Goal: Information Seeking & Learning: Learn about a topic

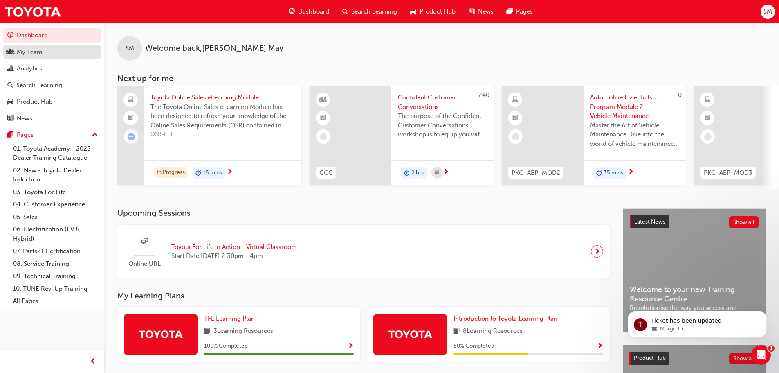
click at [56, 54] on div "My Team" at bounding box center [52, 52] width 90 height 10
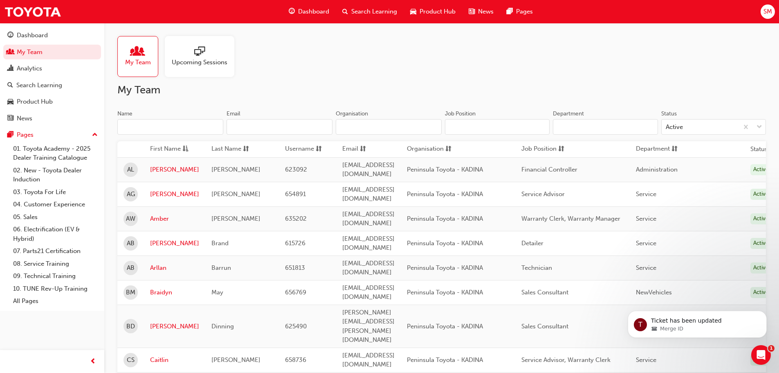
click at [205, 304] on td "Dinning" at bounding box center [242, 325] width 74 height 43
click at [164, 321] on link "[PERSON_NAME]" at bounding box center [174, 325] width 49 height 9
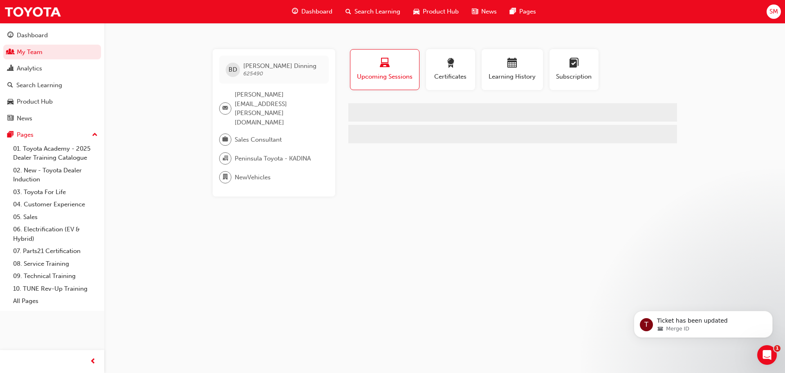
click at [164, 289] on div "BD [PERSON_NAME] 625490 [PERSON_NAME][EMAIL_ADDRESS][PERSON_NAME][DOMAIN_NAME] …" at bounding box center [392, 186] width 785 height 373
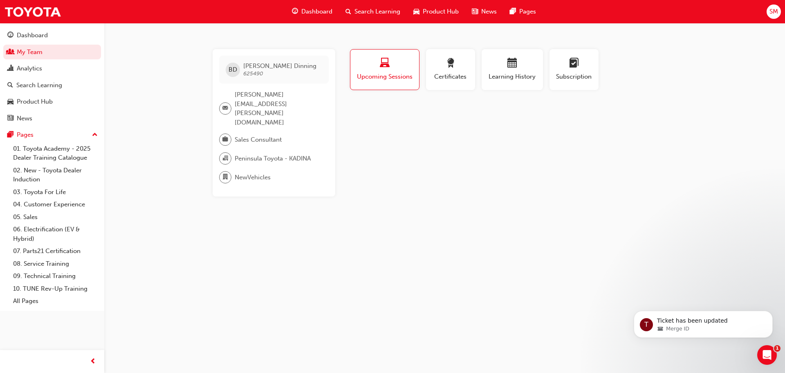
click at [392, 73] on span "Upcoming Sessions" at bounding box center [385, 76] width 56 height 9
click at [256, 141] on div "BD [PERSON_NAME] 625490 [PERSON_NAME][EMAIL_ADDRESS][PERSON_NAME][DOMAIN_NAME] …" at bounding box center [274, 122] width 123 height 147
click at [377, 65] on div "button" at bounding box center [385, 64] width 56 height 13
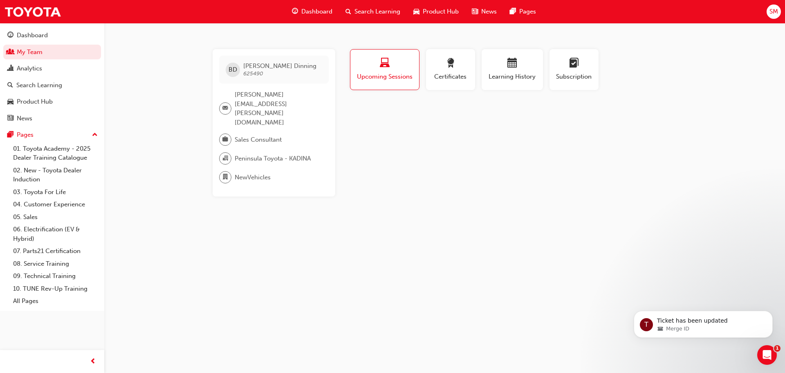
click at [302, 7] on div "Dashboard" at bounding box center [312, 11] width 54 height 17
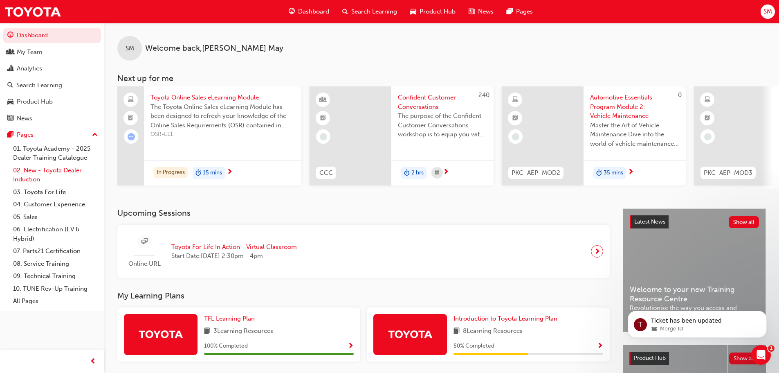
click at [42, 171] on link "02. New - Toyota Dealer Induction" at bounding box center [55, 175] width 91 height 22
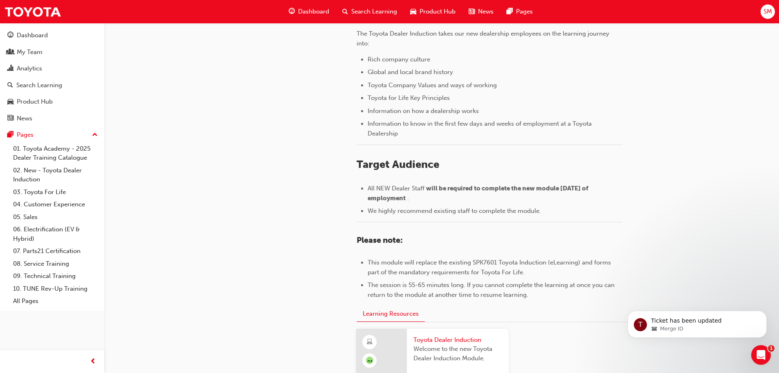
scroll to position [360, 0]
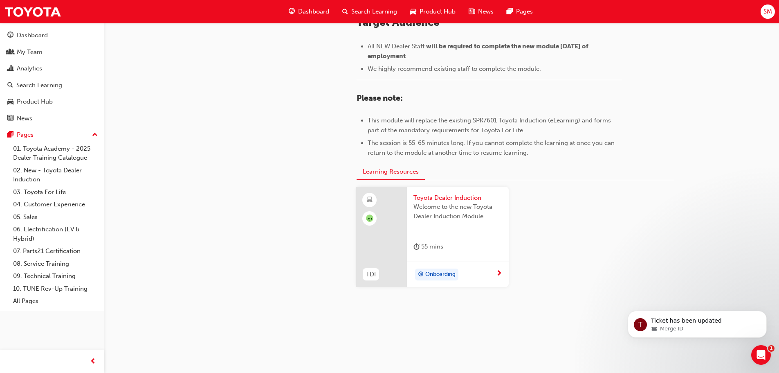
click at [433, 270] on span "Onboarding" at bounding box center [440, 273] width 30 height 9
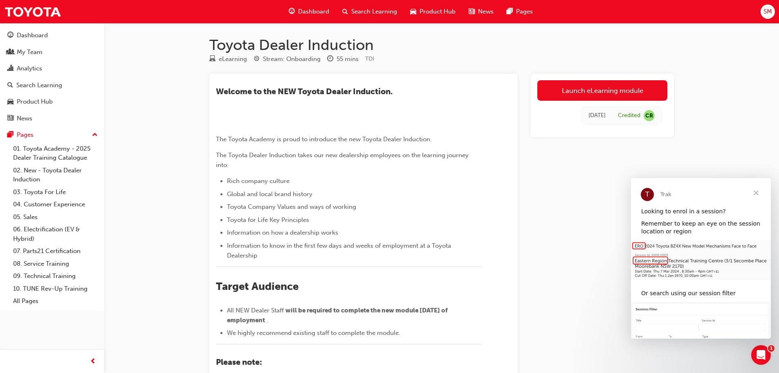
click at [236, 91] on span "​Welcome to the NEW Toyota Dealer Induction." at bounding box center [304, 91] width 177 height 9
click at [228, 51] on h1 "Toyota Dealer Induction" at bounding box center [441, 45] width 465 height 18
click at [41, 54] on div "My Team" at bounding box center [30, 51] width 26 height 9
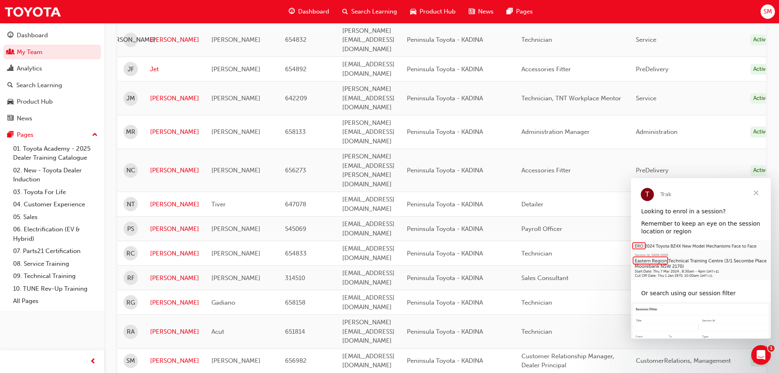
scroll to position [538, 0]
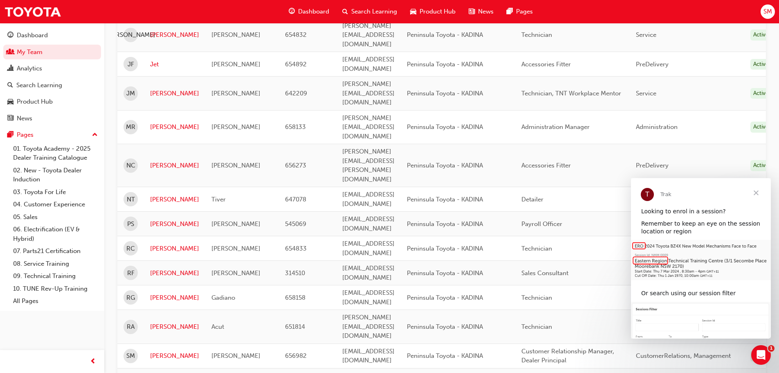
click at [756, 193] on span "Close" at bounding box center [755, 192] width 29 height 29
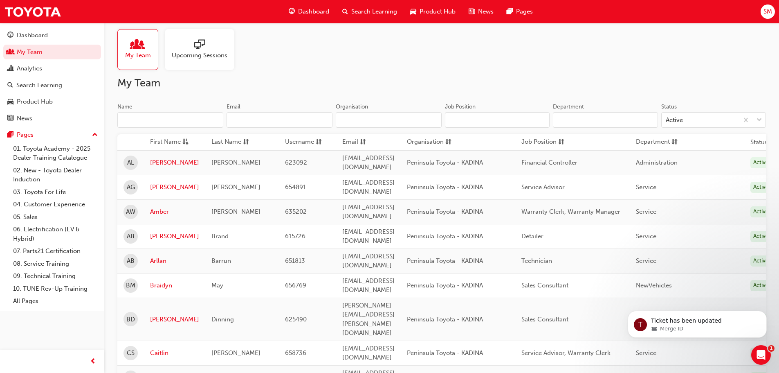
scroll to position [0, 0]
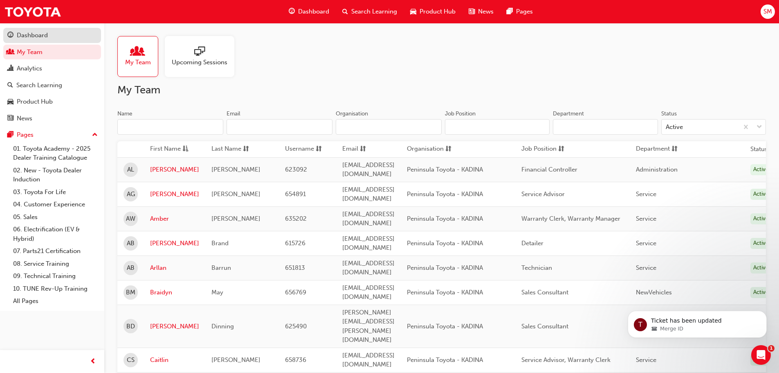
click at [41, 37] on div "Dashboard" at bounding box center [32, 35] width 31 height 9
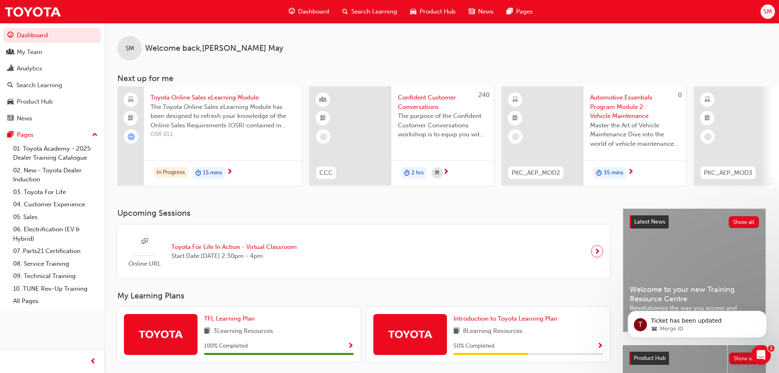
click at [361, 7] on span "Search Learning" at bounding box center [374, 11] width 46 height 9
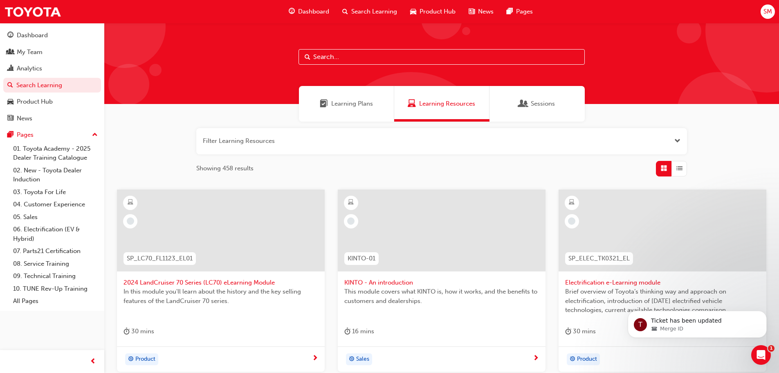
click at [383, 54] on input "text" at bounding box center [442, 57] width 286 height 16
click at [314, 138] on button "button" at bounding box center [441, 141] width 491 height 26
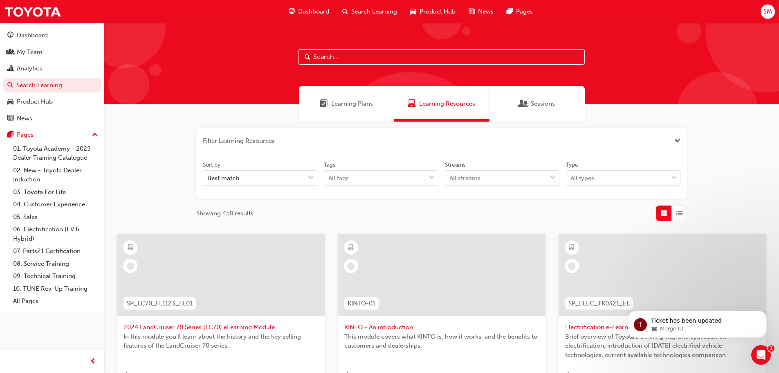
click at [341, 56] on input "text" at bounding box center [442, 57] width 286 height 16
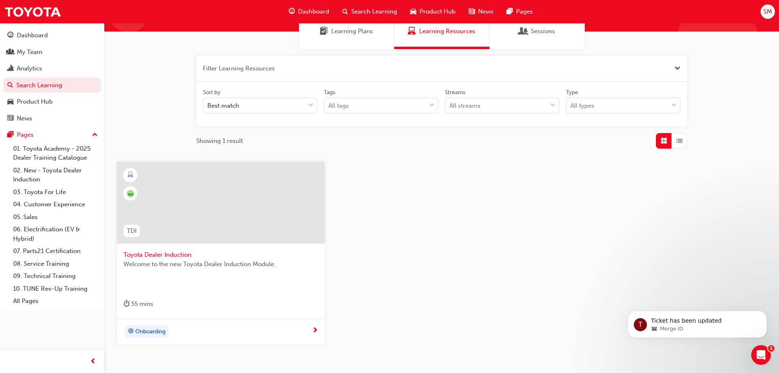
scroll to position [109, 0]
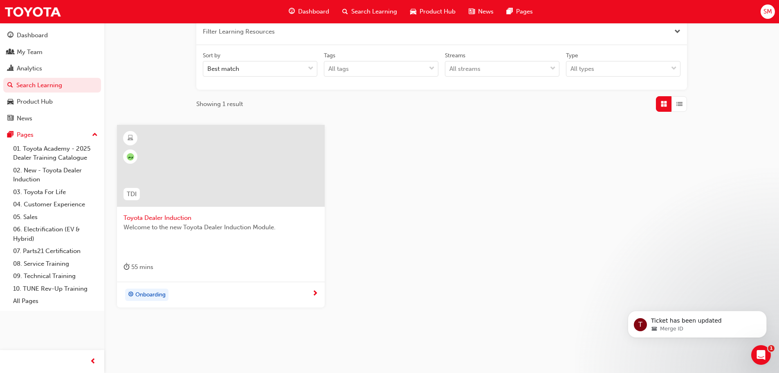
type input "dealer induc"
click at [314, 292] on span "next-icon" at bounding box center [315, 293] width 6 height 7
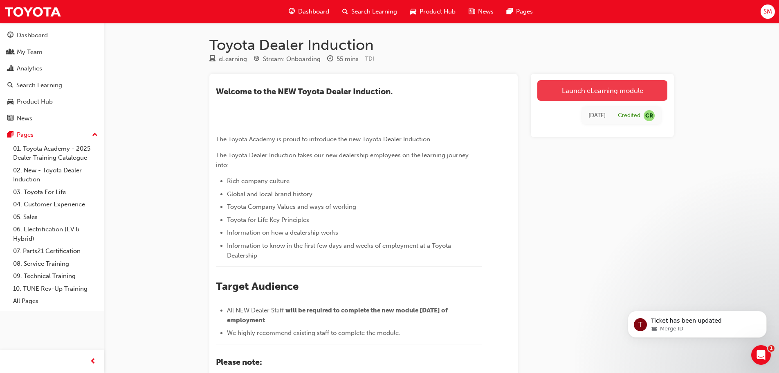
click at [588, 88] on link "Launch eLearning module" at bounding box center [602, 90] width 130 height 20
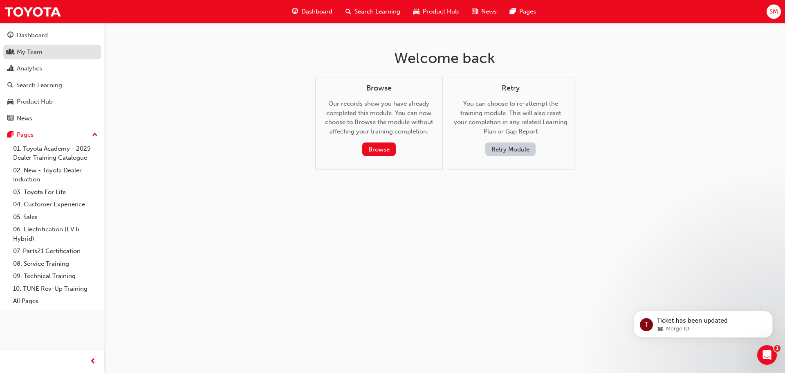
click at [29, 56] on div "My Team" at bounding box center [30, 51] width 26 height 9
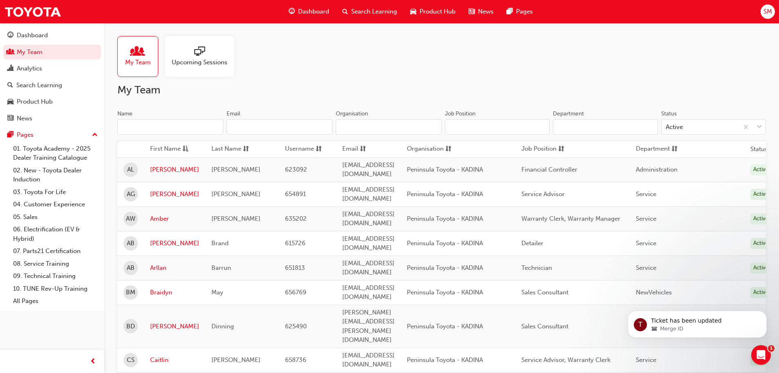
click at [191, 64] on span "Upcoming Sessions" at bounding box center [200, 62] width 56 height 9
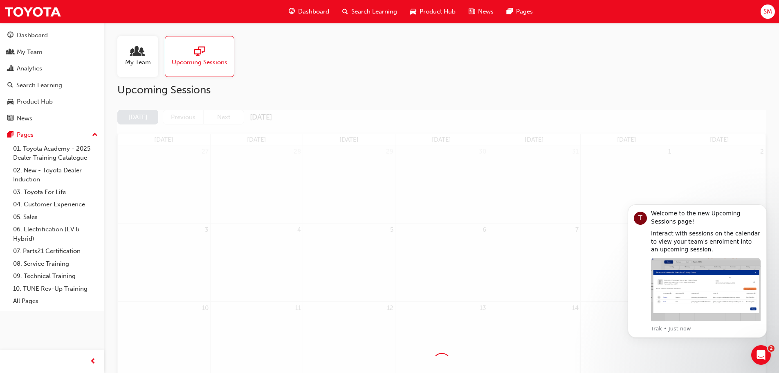
click at [128, 63] on span "My Team" at bounding box center [138, 62] width 26 height 9
